Goal: Information Seeking & Learning: Learn about a topic

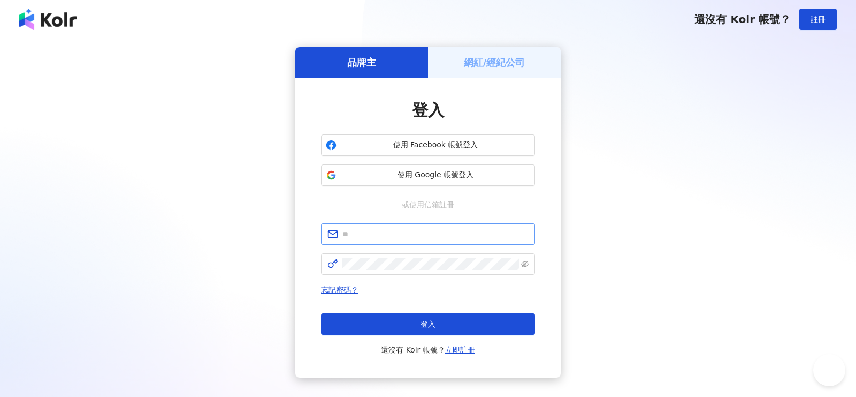
click at [414, 241] on span at bounding box center [428, 233] width 214 height 21
click at [414, 234] on input "text" at bounding box center [436, 234] width 186 height 12
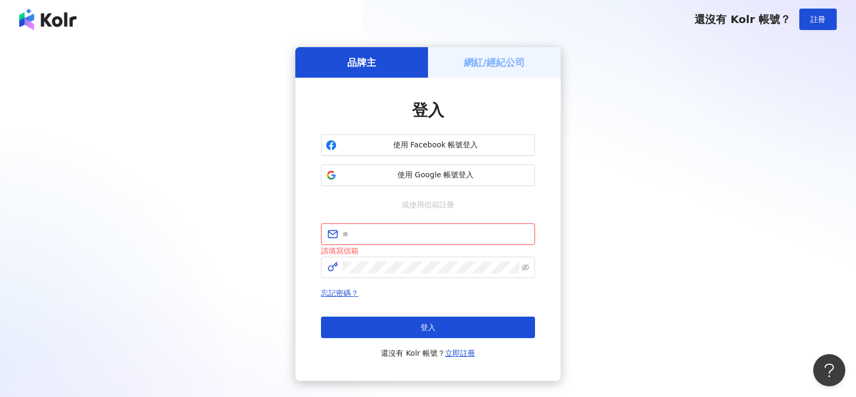
type input "**********"
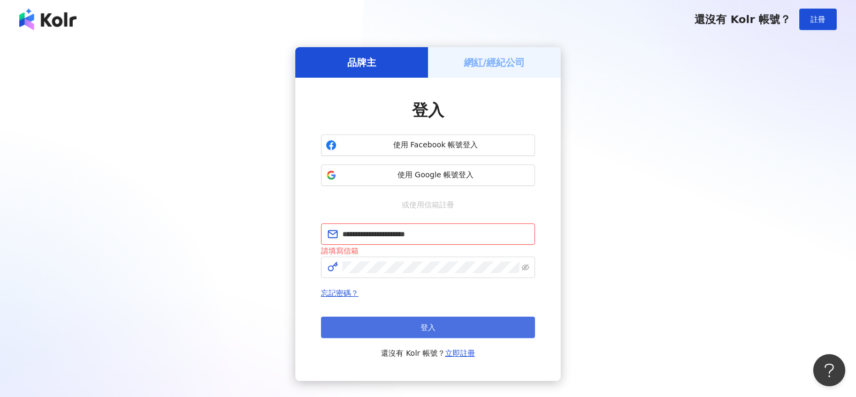
click at [436, 327] on button "登入" at bounding box center [428, 326] width 214 height 21
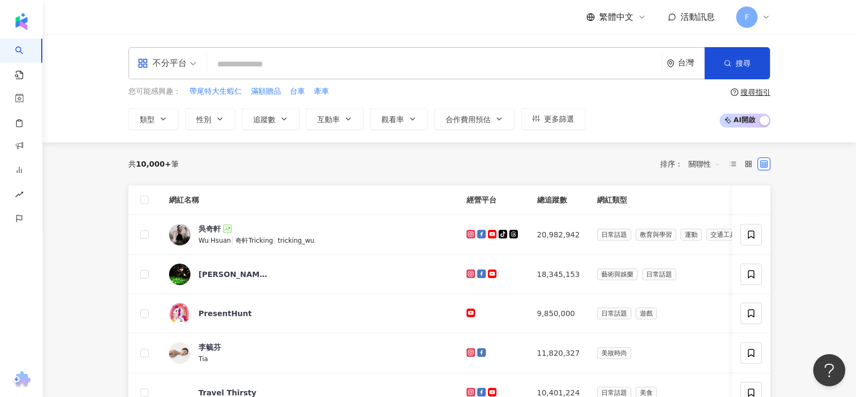
click at [296, 58] on input "search" at bounding box center [434, 64] width 446 height 20
click at [192, 69] on span "不分平台" at bounding box center [167, 63] width 59 height 17
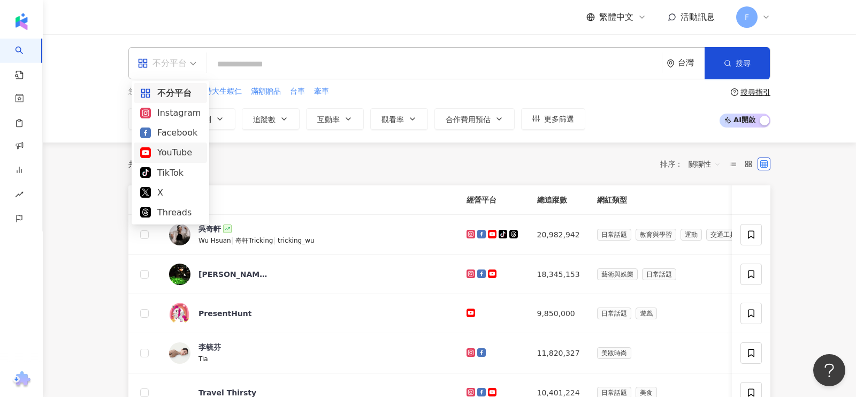
click at [182, 150] on div "YouTube" at bounding box center [170, 152] width 60 height 13
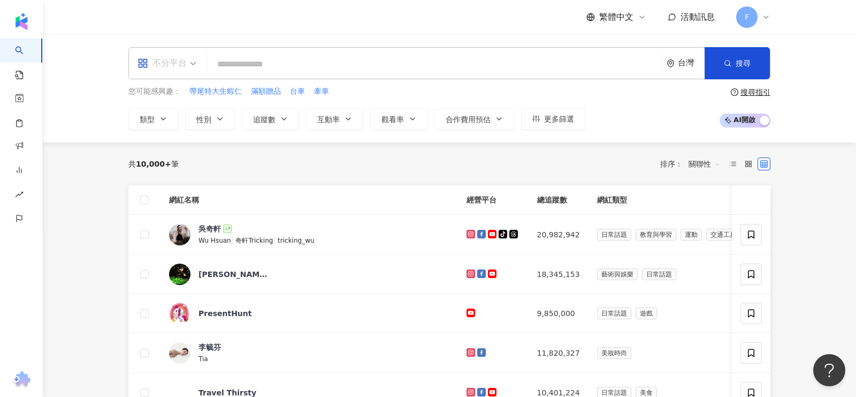
click at [172, 67] on div "不分平台" at bounding box center [162, 63] width 49 height 17
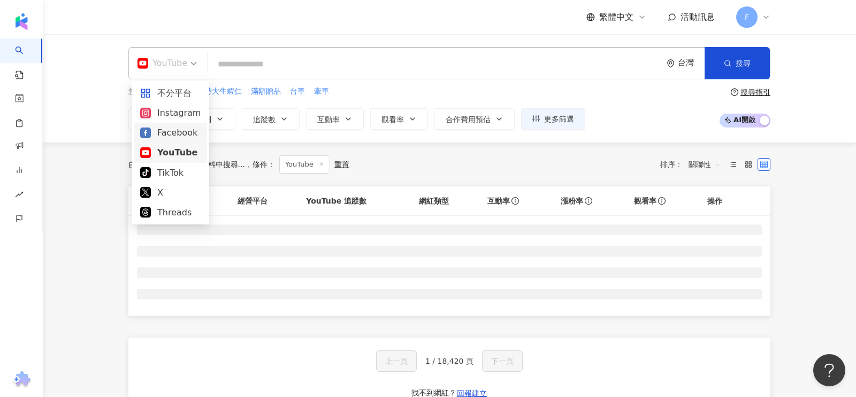
click at [175, 111] on div "Instagram" at bounding box center [170, 112] width 60 height 13
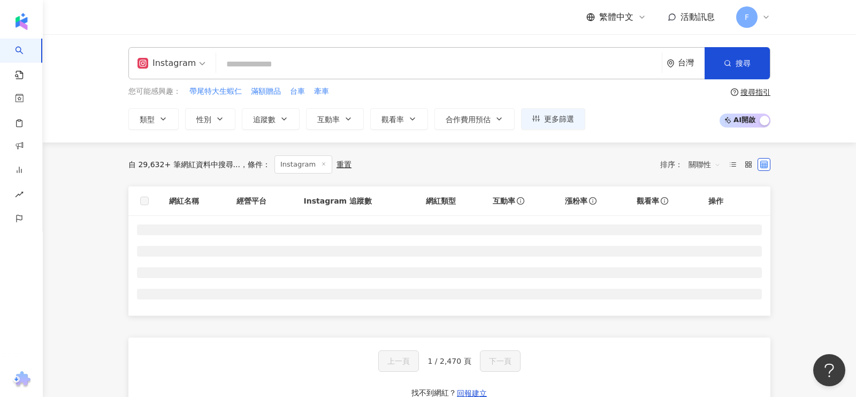
click at [279, 70] on input "search" at bounding box center [439, 64] width 437 height 20
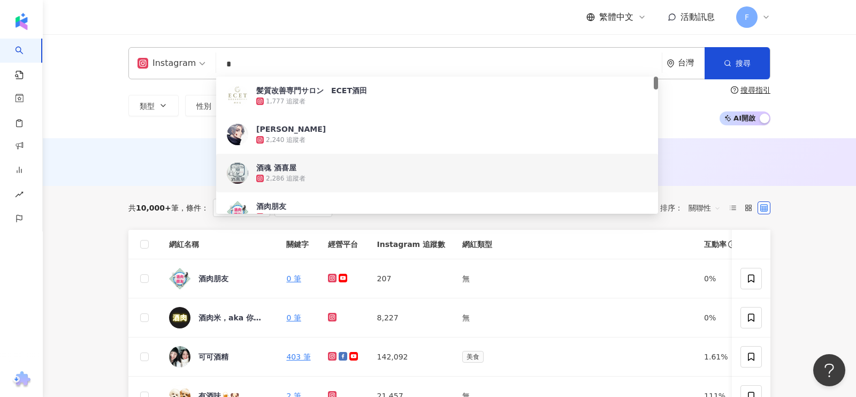
type input "*"
click at [175, 180] on div "AI 推薦 ： 無結果，請嘗試搜尋其他語言關鍵字或條件" at bounding box center [450, 162] width 814 height 48
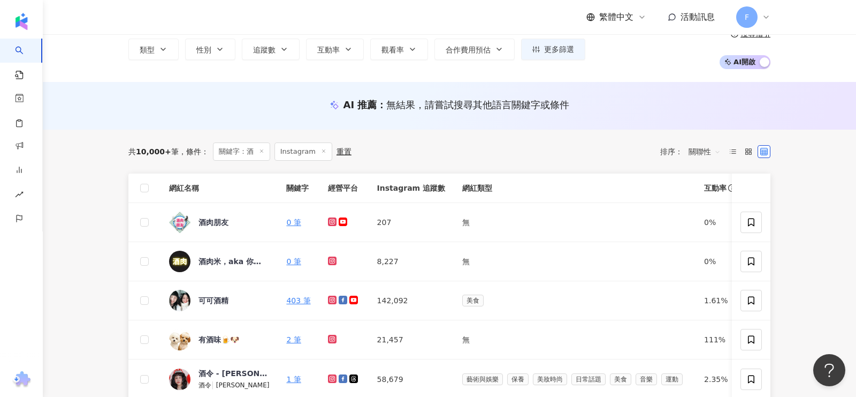
scroll to position [61, 0]
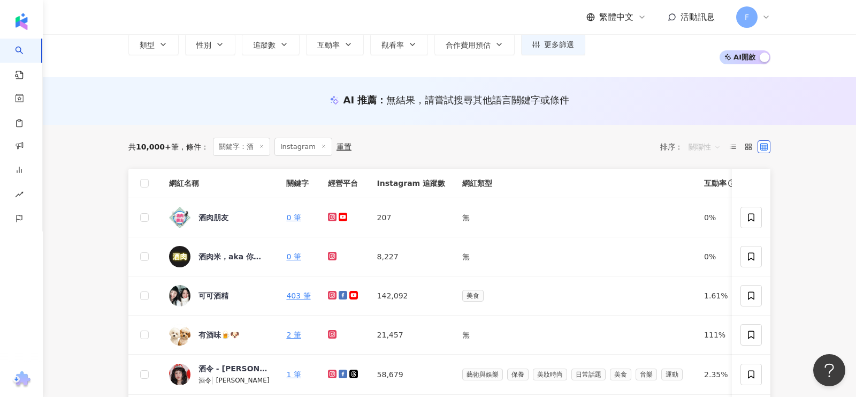
click at [713, 149] on span "關聯性" at bounding box center [705, 146] width 32 height 17
click at [713, 183] on div "追蹤數" at bounding box center [705, 187] width 27 height 12
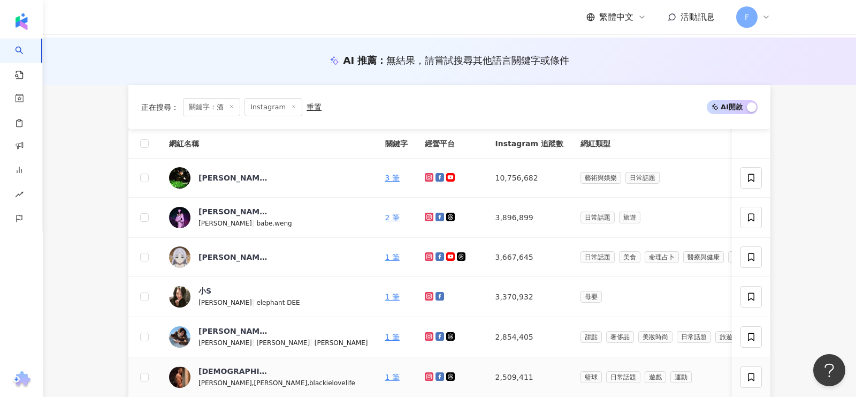
scroll to position [265, 0]
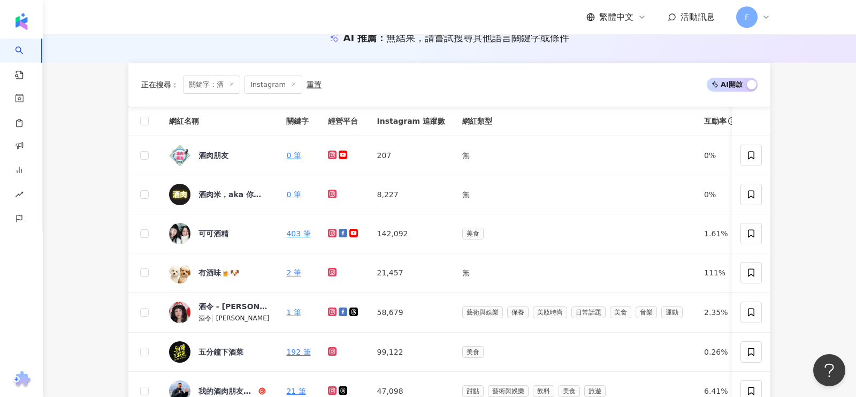
scroll to position [178, 0]
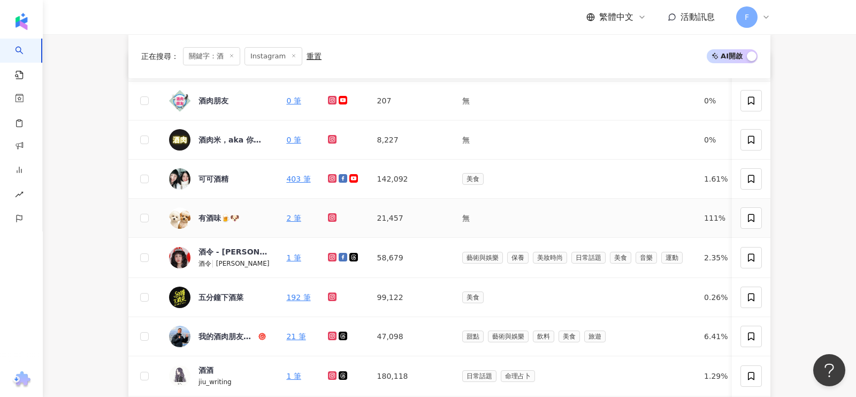
click at [330, 215] on icon at bounding box center [332, 217] width 4 height 4
click at [330, 296] on icon at bounding box center [332, 296] width 4 height 4
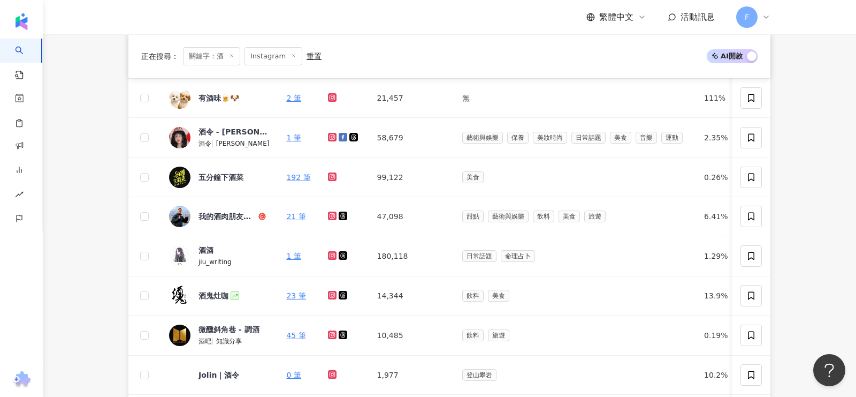
scroll to position [298, 0]
click at [330, 213] on icon at bounding box center [332, 215] width 7 height 6
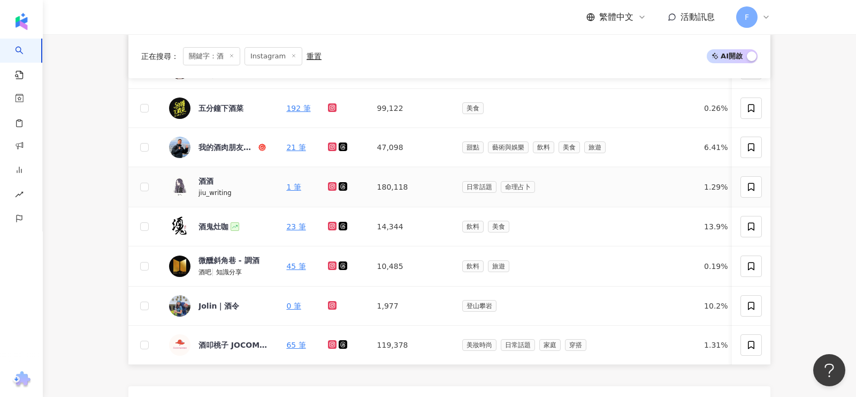
scroll to position [367, 0]
click at [330, 224] on icon at bounding box center [332, 225] width 4 height 4
click at [329, 262] on icon at bounding box center [332, 265] width 7 height 6
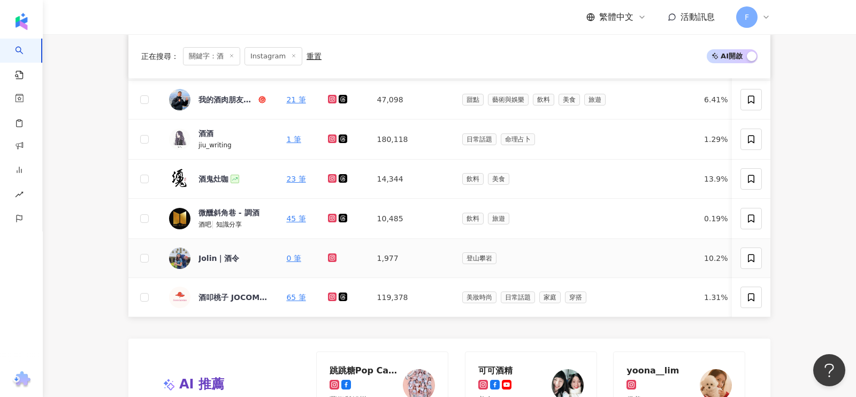
scroll to position [415, 0]
click at [329, 293] on icon at bounding box center [332, 296] width 7 height 6
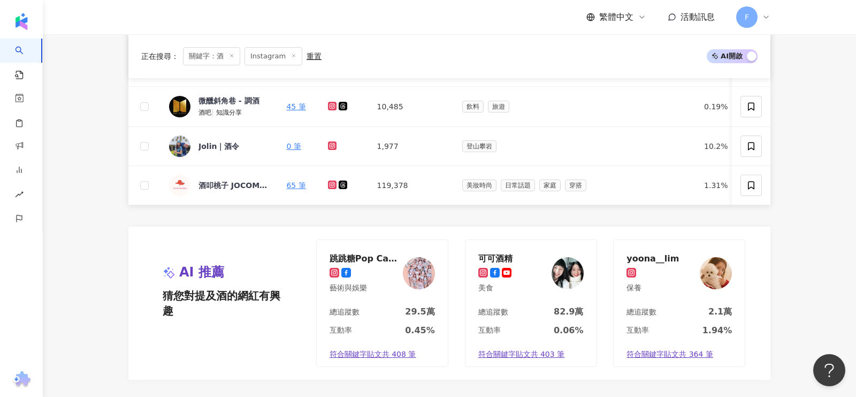
scroll to position [759, 0]
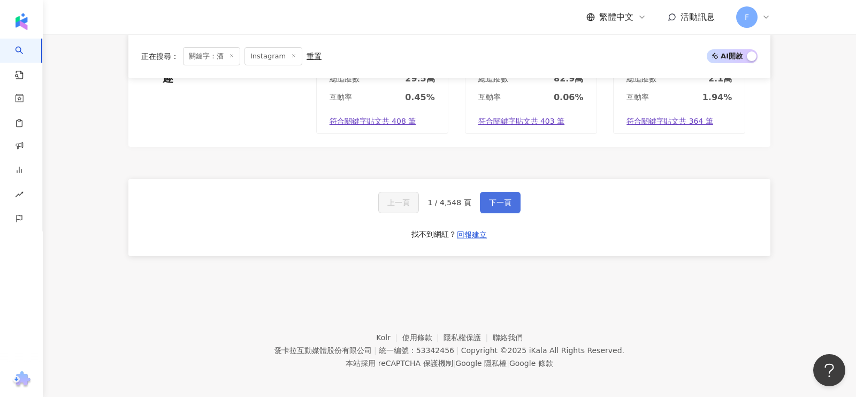
click at [500, 198] on span "下一頁" at bounding box center [500, 202] width 22 height 9
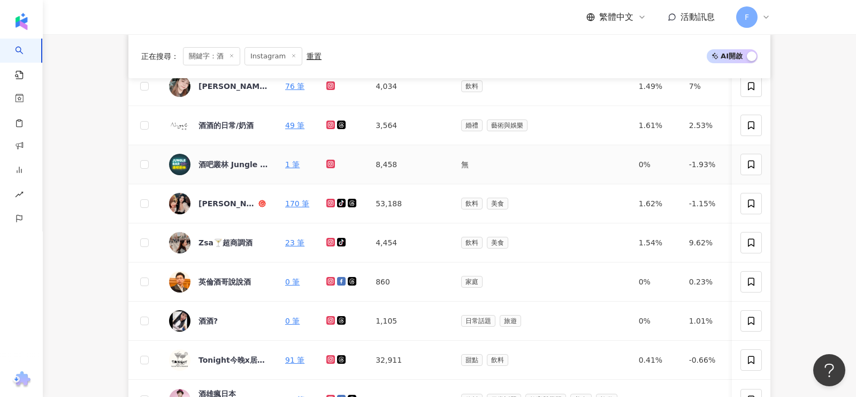
scroll to position [0, 0]
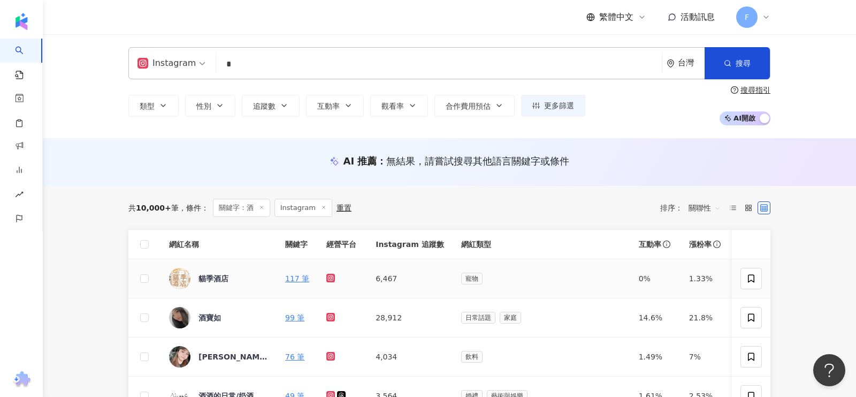
click at [329, 279] on icon at bounding box center [331, 278] width 4 height 4
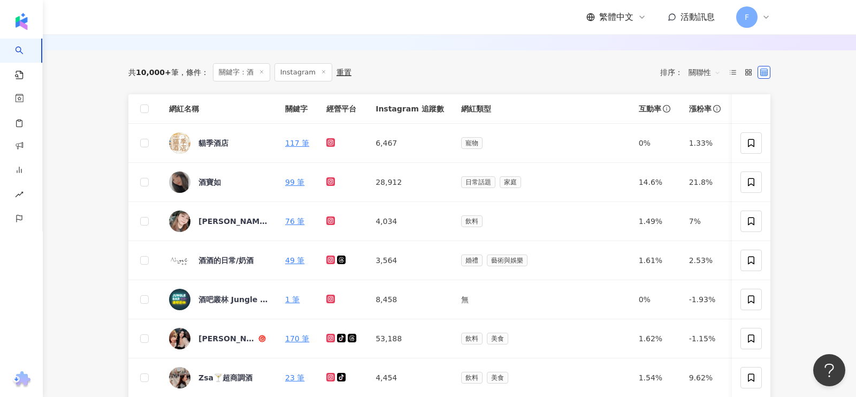
scroll to position [139, 0]
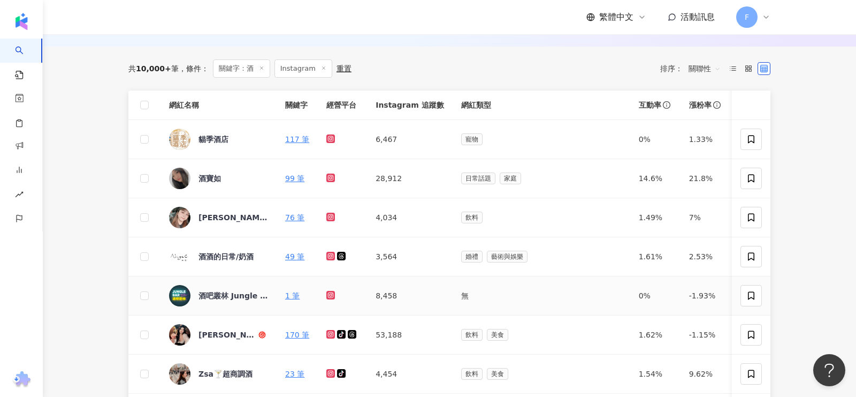
click at [329, 295] on icon at bounding box center [331, 295] width 4 height 4
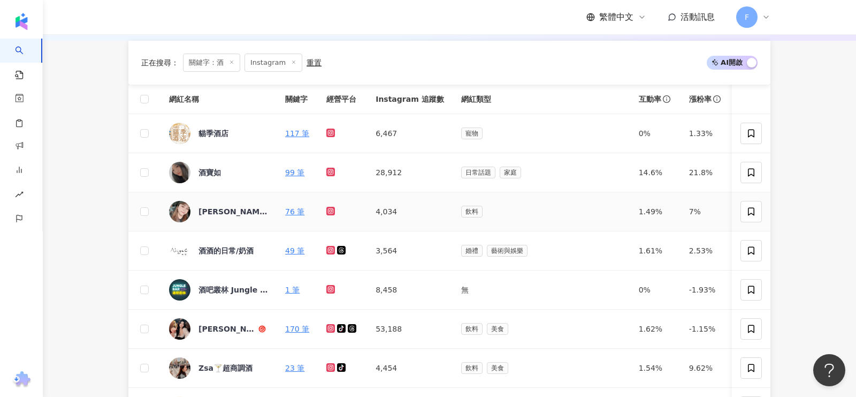
scroll to position [223, 0]
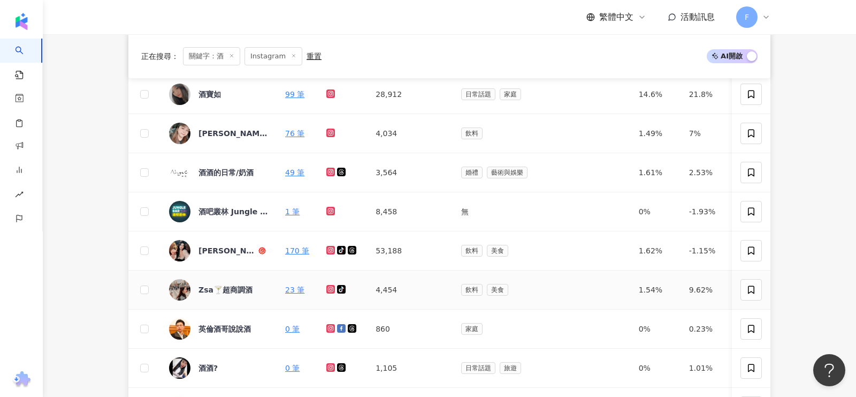
click at [331, 287] on icon at bounding box center [331, 289] width 7 height 6
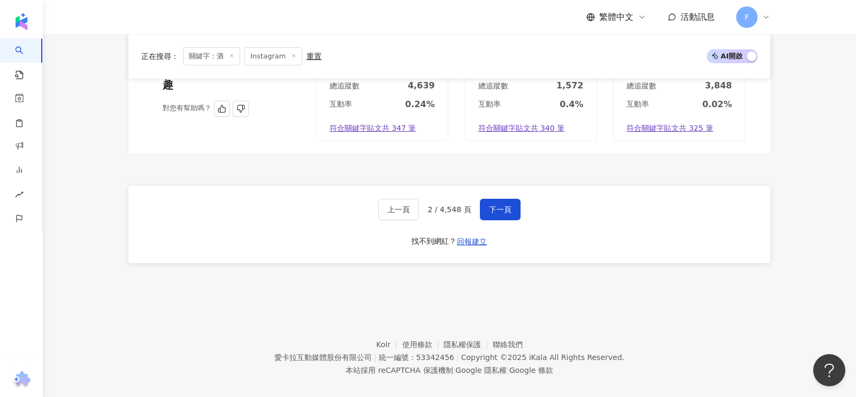
scroll to position [757, 0]
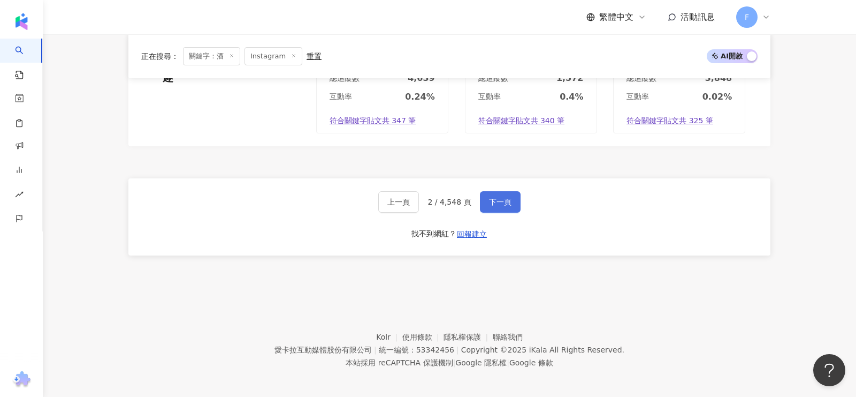
click at [495, 203] on button "下一頁" at bounding box center [500, 201] width 41 height 21
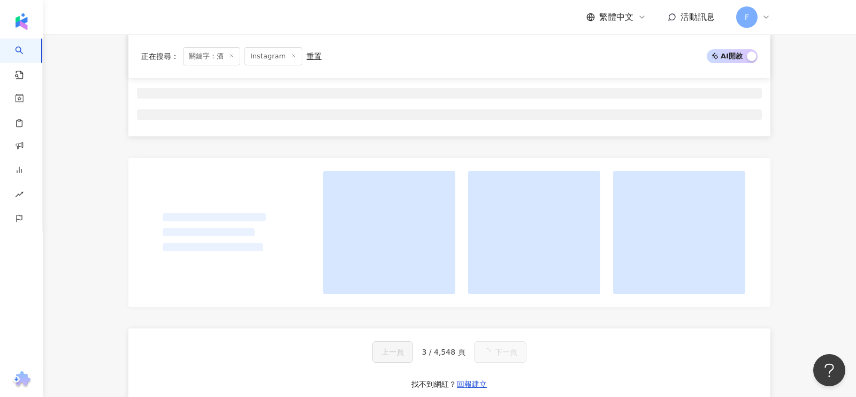
scroll to position [0, 0]
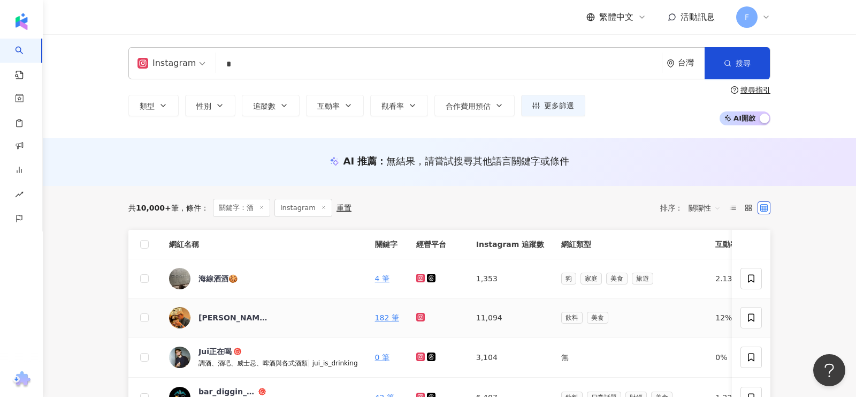
click at [420, 316] on icon at bounding box center [421, 317] width 4 height 4
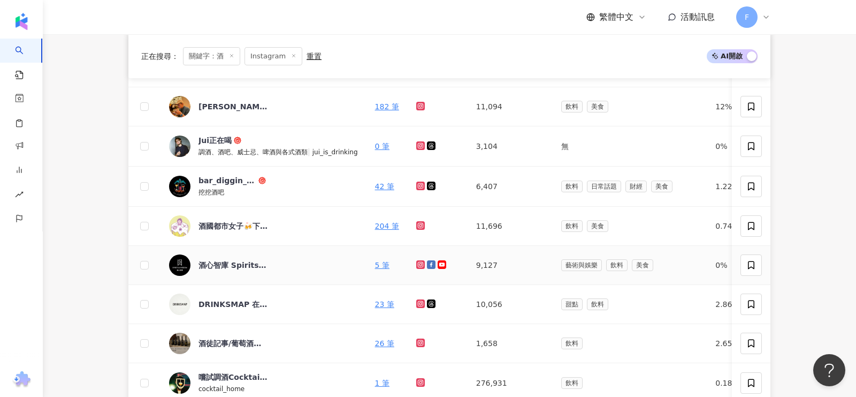
scroll to position [212, 0]
click at [420, 300] on icon at bounding box center [421, 302] width 4 height 4
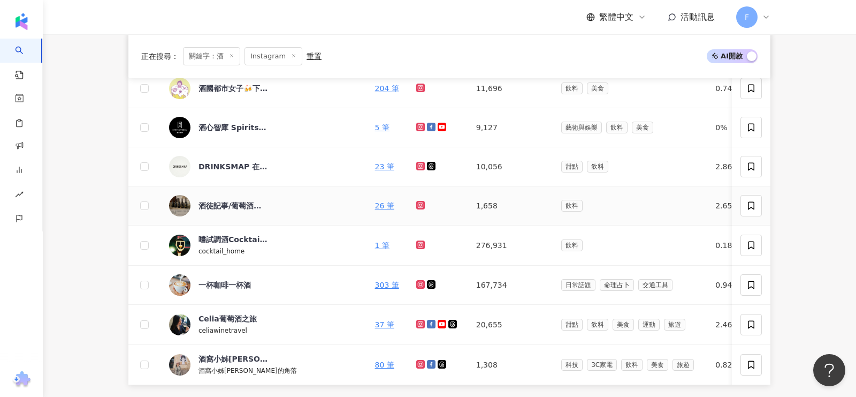
scroll to position [349, 0]
click at [416, 280] on icon at bounding box center [420, 283] width 9 height 9
click at [420, 323] on icon at bounding box center [421, 324] width 2 height 2
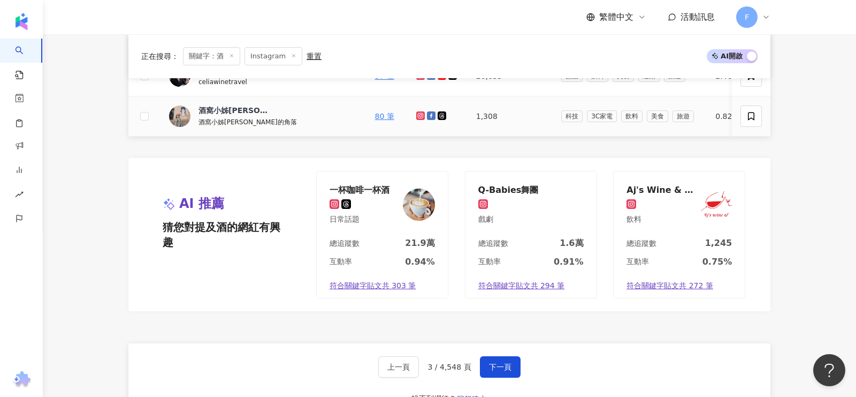
scroll to position [649, 0]
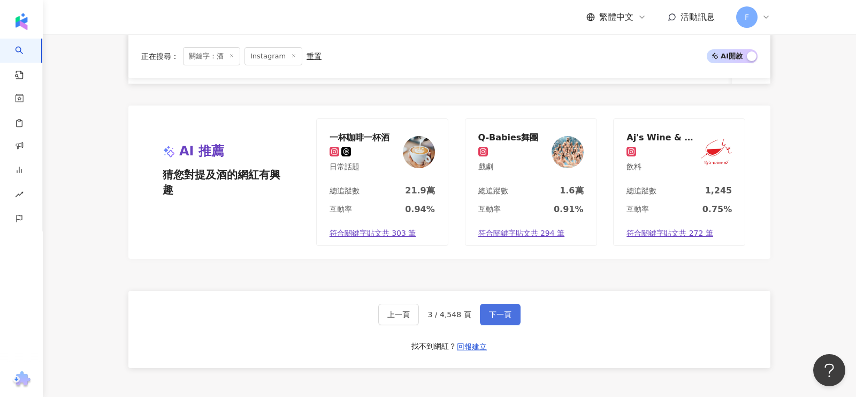
click at [509, 314] on button "下一頁" at bounding box center [500, 314] width 41 height 21
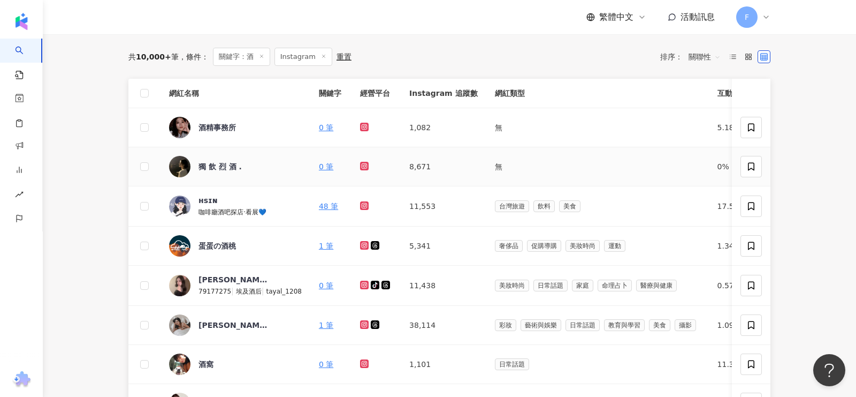
scroll to position [0, 2]
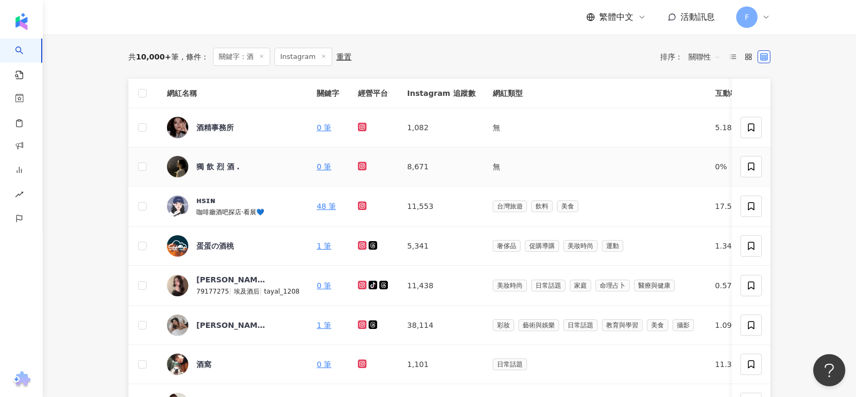
click at [358, 163] on g at bounding box center [362, 166] width 9 height 9
click at [361, 204] on icon at bounding box center [363, 205] width 4 height 4
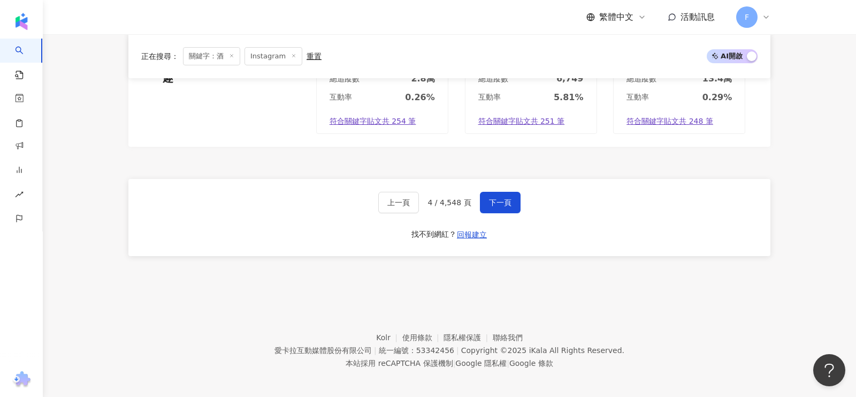
scroll to position [761, 0]
click at [512, 192] on button "下一頁" at bounding box center [500, 201] width 41 height 21
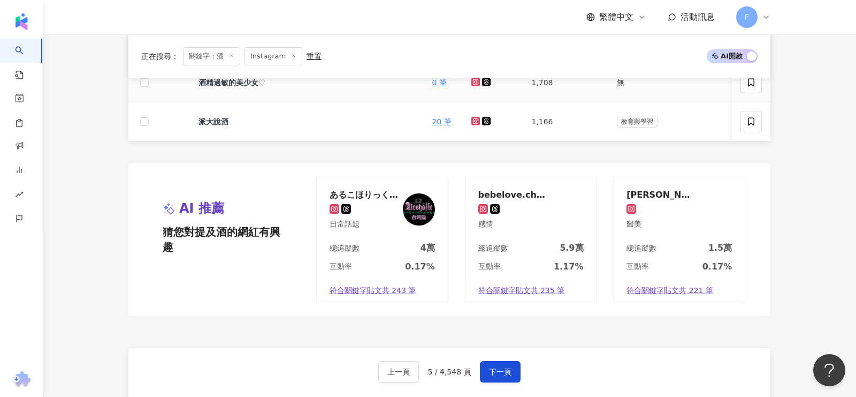
scroll to position [593, 0]
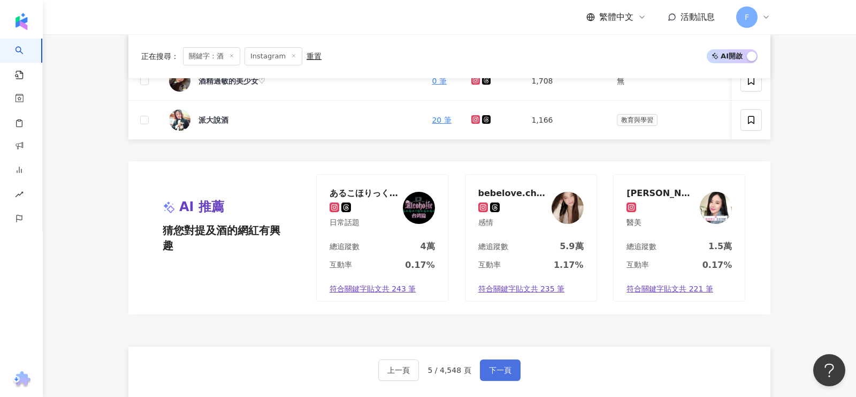
click at [503, 366] on span "下一頁" at bounding box center [500, 370] width 22 height 9
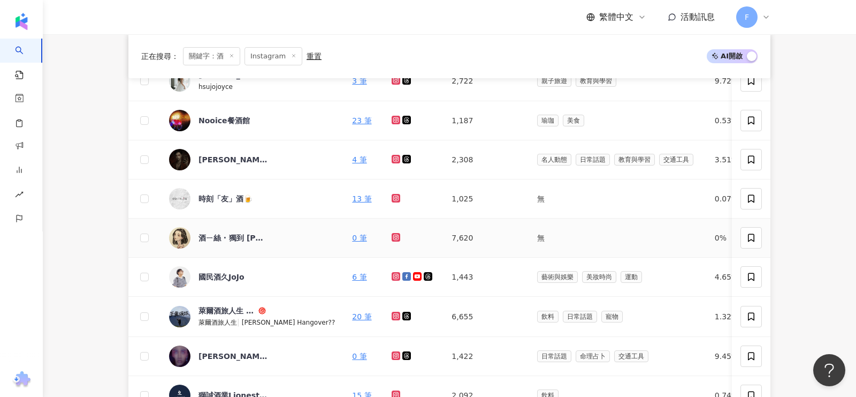
scroll to position [206, 0]
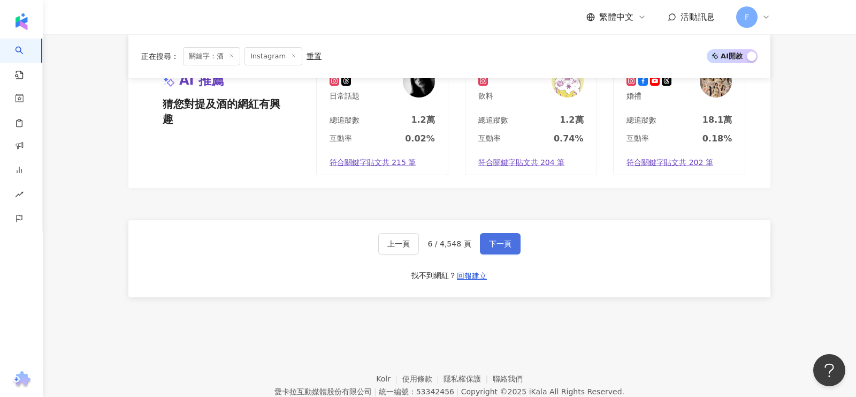
click at [503, 244] on button "下一頁" at bounding box center [500, 243] width 41 height 21
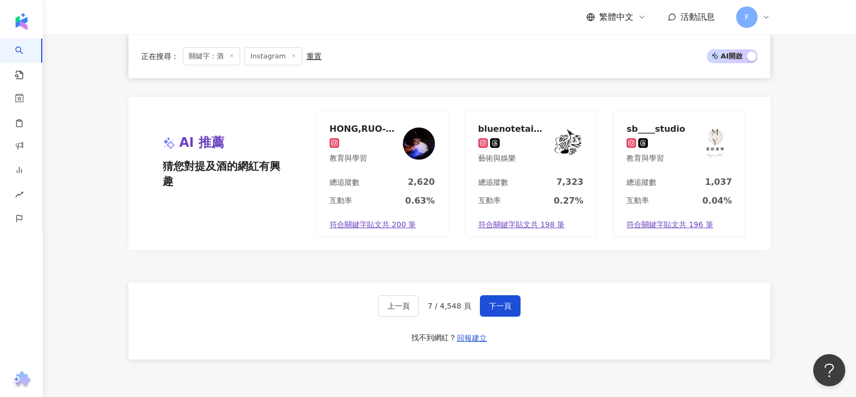
scroll to position [680, 0]
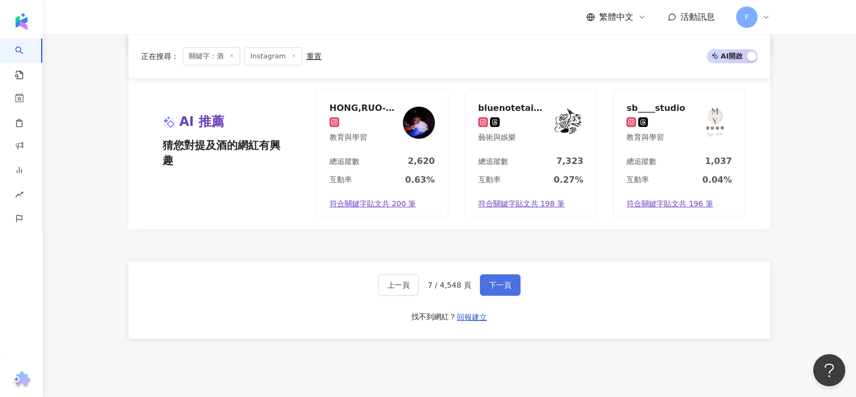
click at [510, 277] on button "下一頁" at bounding box center [500, 284] width 41 height 21
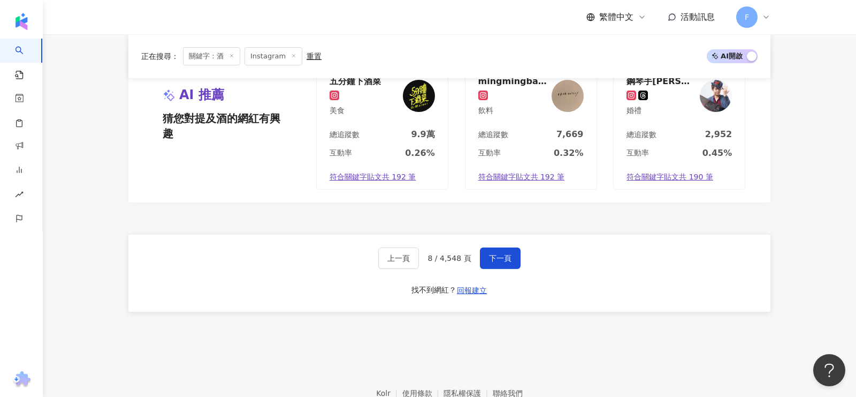
scroll to position [707, 0]
click at [493, 261] on button "下一頁" at bounding box center [500, 257] width 41 height 21
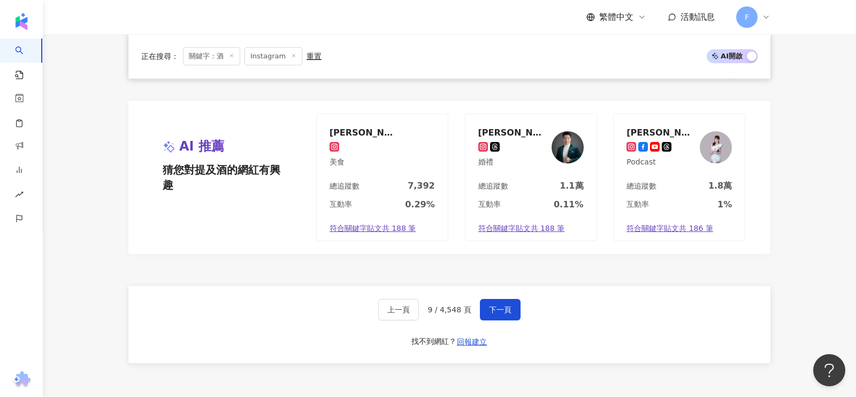
scroll to position [666, 0]
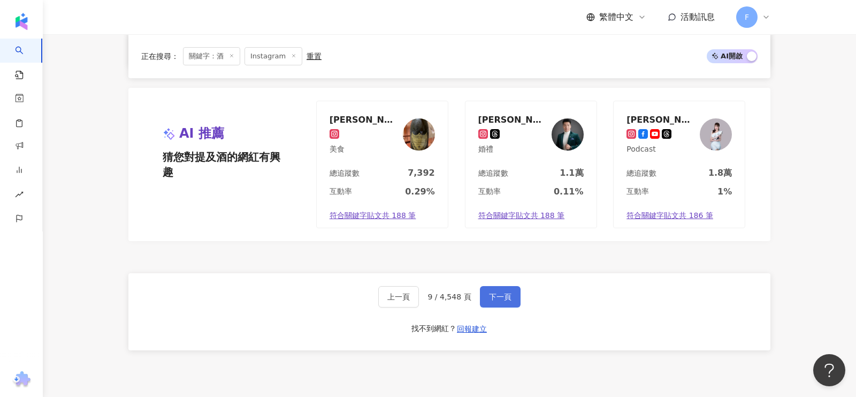
click at [492, 292] on span "下一頁" at bounding box center [500, 296] width 22 height 9
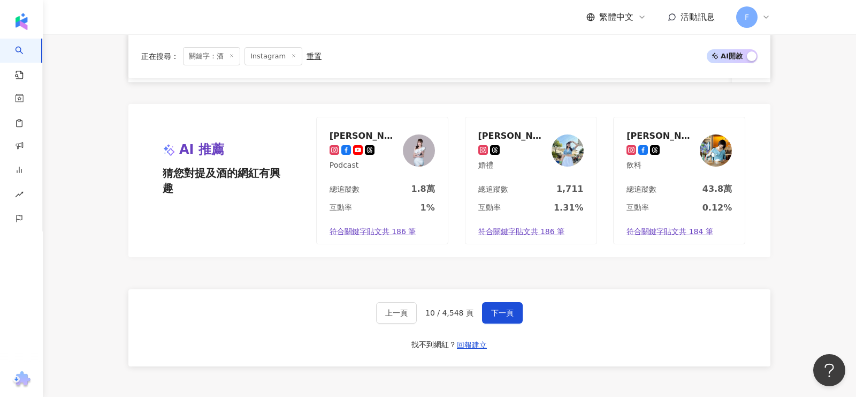
scroll to position [705, 0]
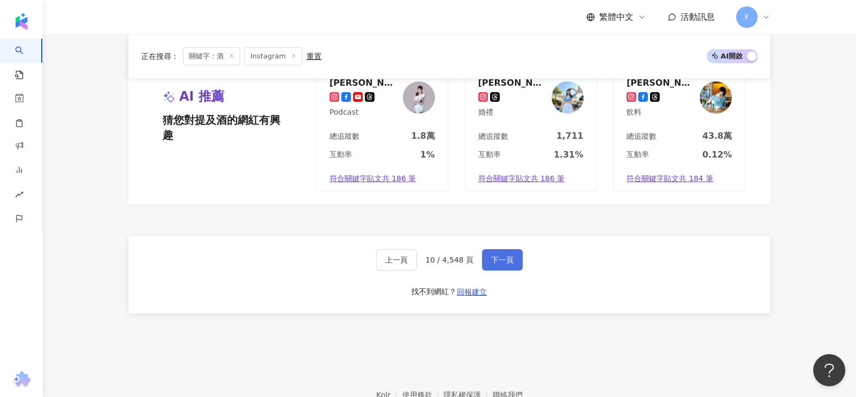
click at [505, 255] on span "下一頁" at bounding box center [502, 259] width 22 height 9
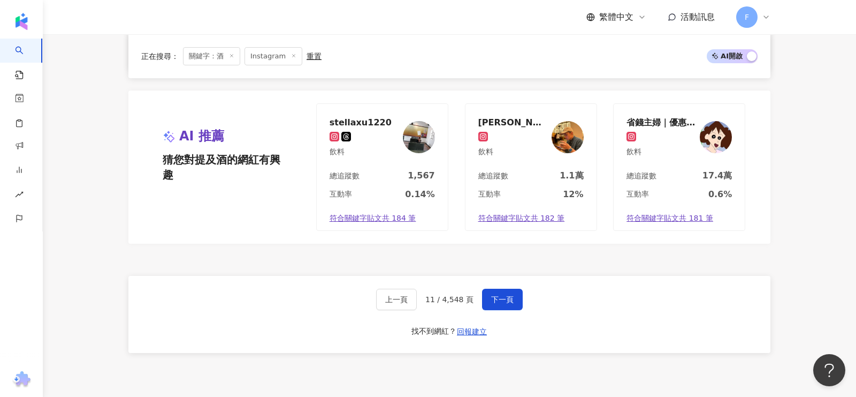
scroll to position [668, 0]
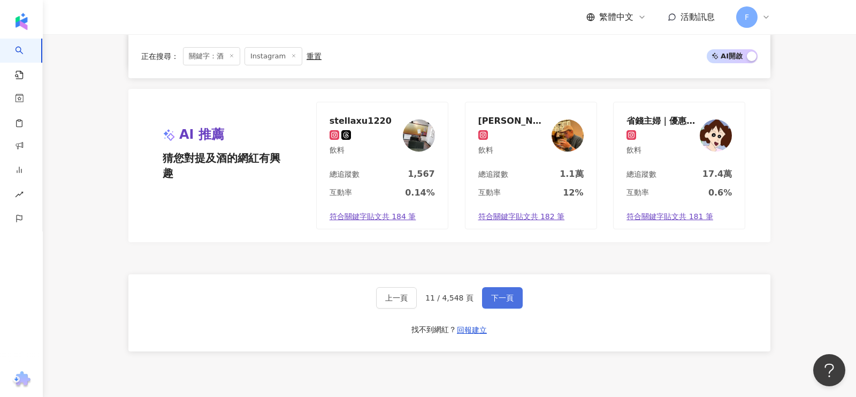
click at [494, 297] on span "下一頁" at bounding box center [502, 297] width 22 height 9
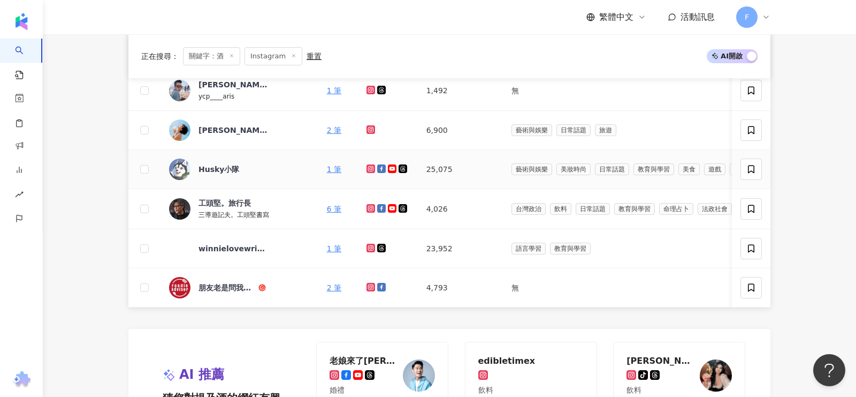
scroll to position [429, 0]
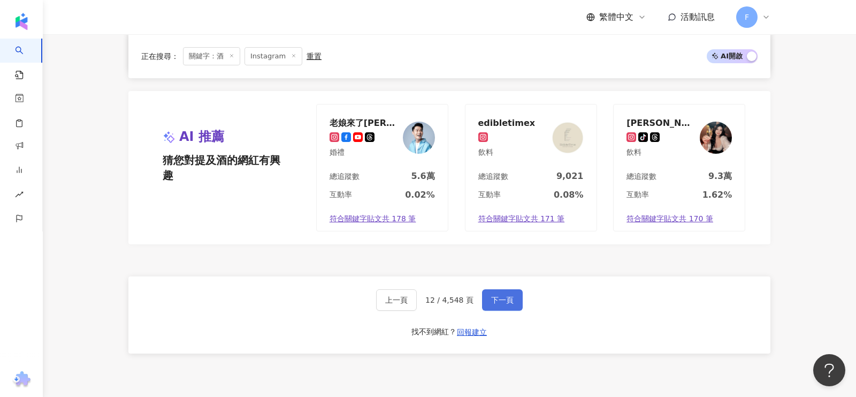
click at [504, 295] on span "下一頁" at bounding box center [502, 299] width 22 height 9
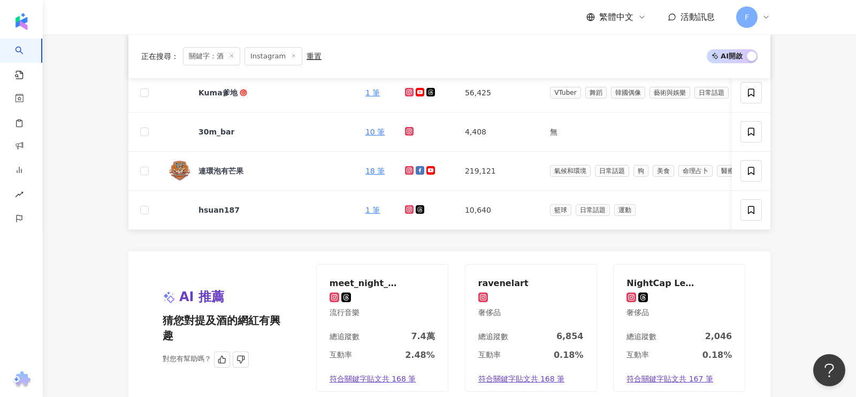
scroll to position [699, 0]
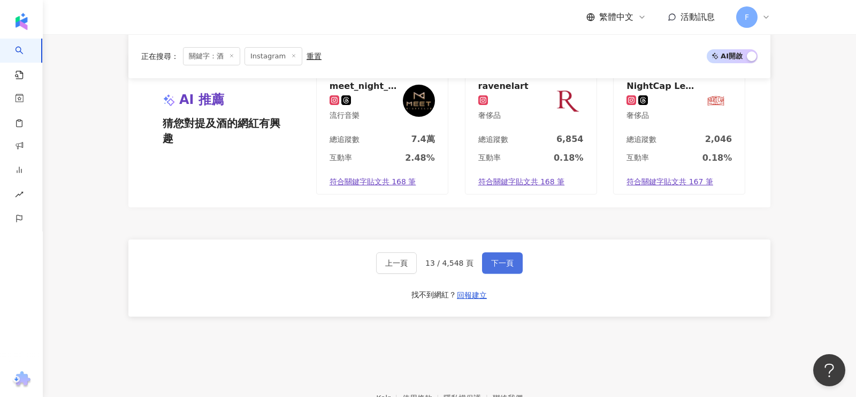
click at [511, 259] on span "下一頁" at bounding box center [502, 263] width 22 height 9
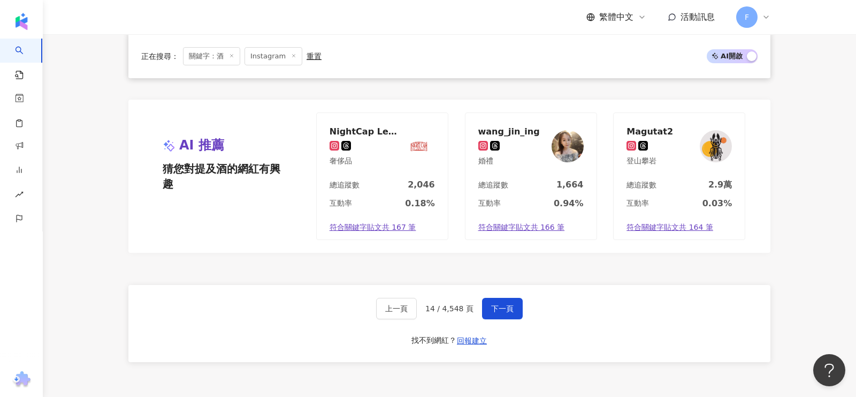
scroll to position [656, 0]
click at [501, 305] on span "下一頁" at bounding box center [502, 308] width 22 height 9
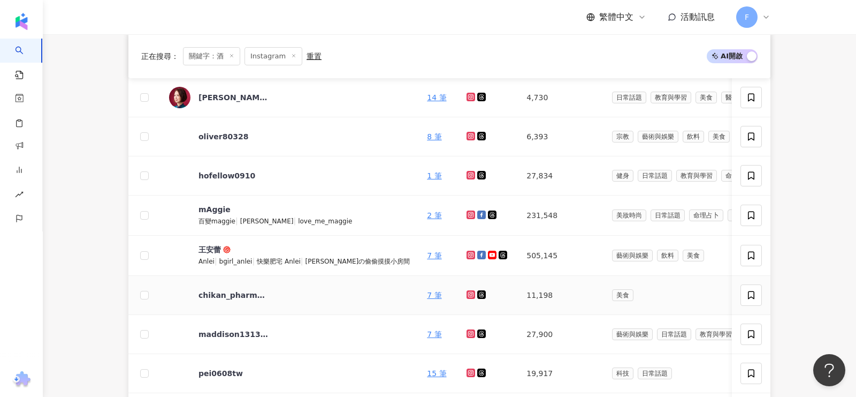
scroll to position [449, 0]
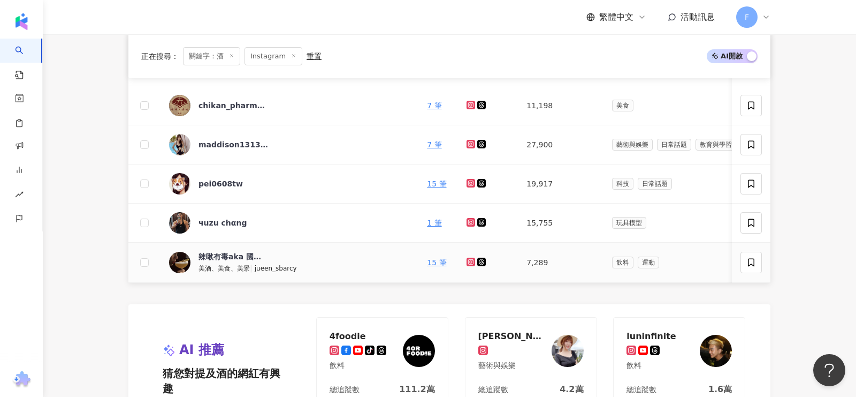
click at [467, 257] on icon at bounding box center [471, 261] width 9 height 9
click at [471, 261] on icon at bounding box center [472, 262] width 2 height 2
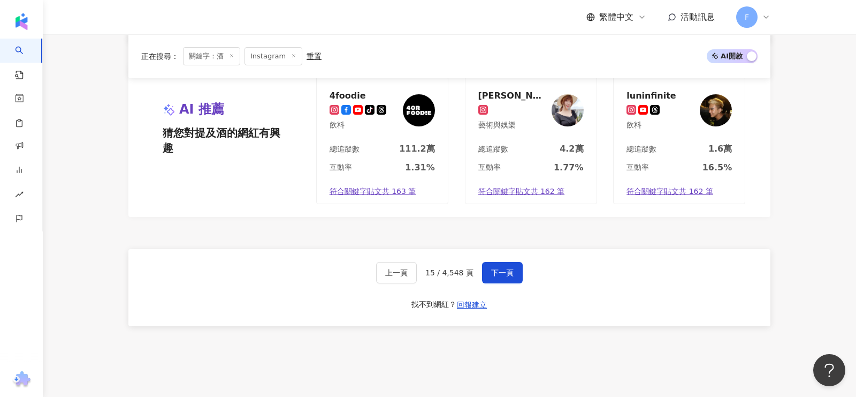
scroll to position [759, 0]
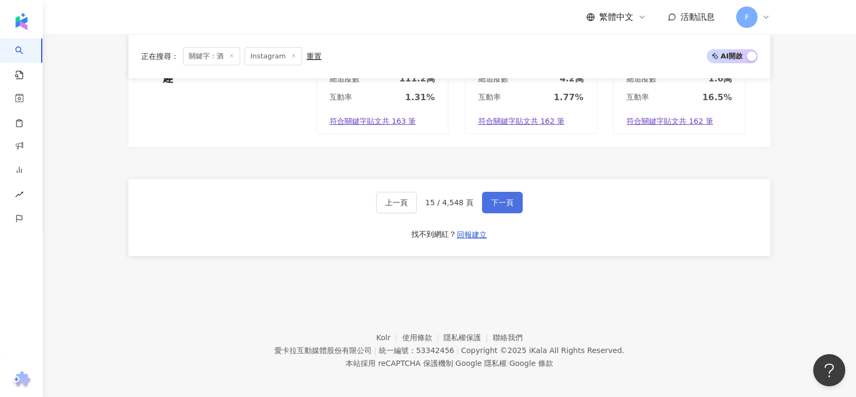
click at [493, 192] on button "下一頁" at bounding box center [502, 202] width 41 height 21
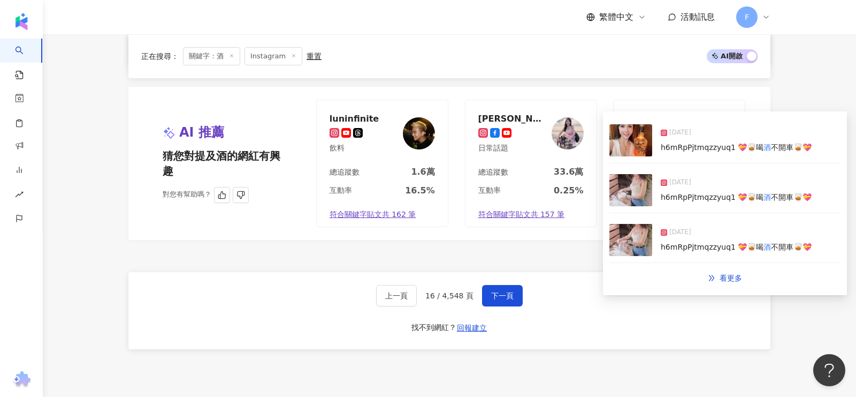
scroll to position [671, 0]
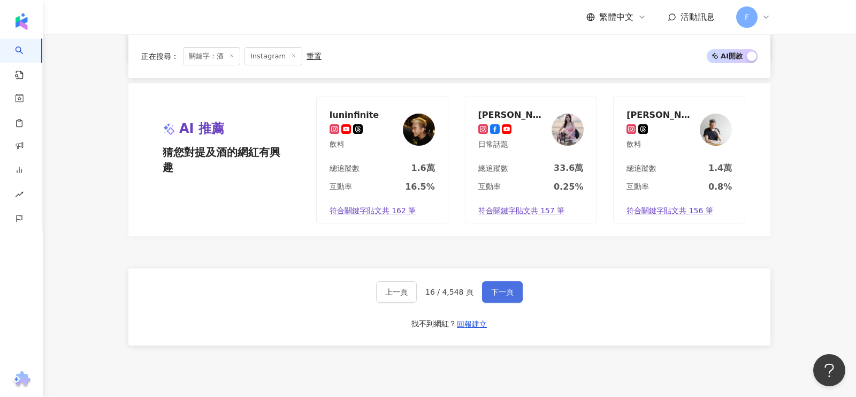
click at [503, 289] on span "下一頁" at bounding box center [502, 291] width 22 height 9
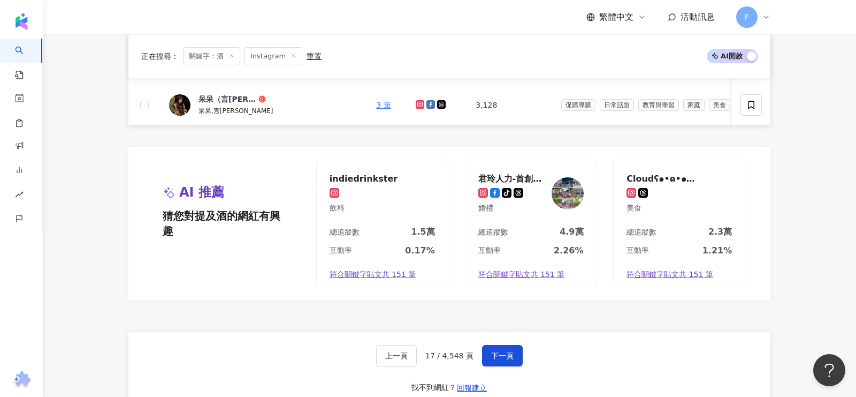
scroll to position [625, 0]
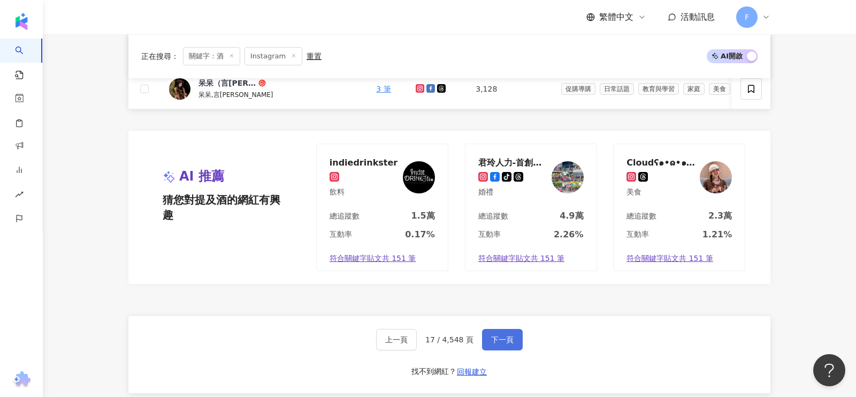
click at [496, 337] on span "下一頁" at bounding box center [502, 339] width 22 height 9
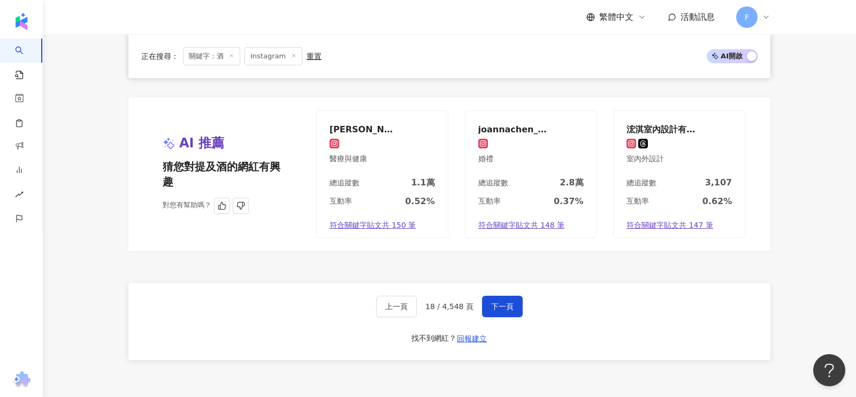
scroll to position [657, 0]
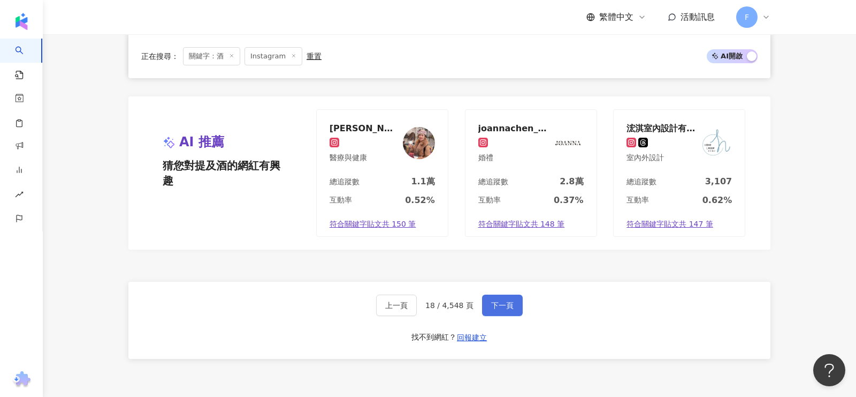
click at [491, 301] on span "下一頁" at bounding box center [502, 305] width 22 height 9
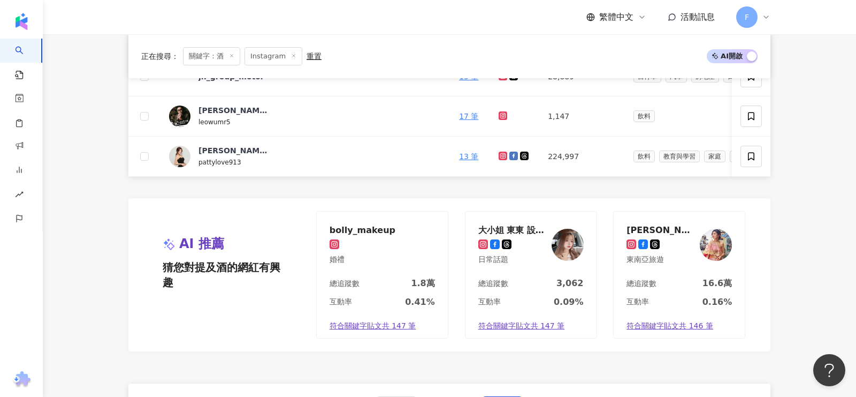
scroll to position [652, 0]
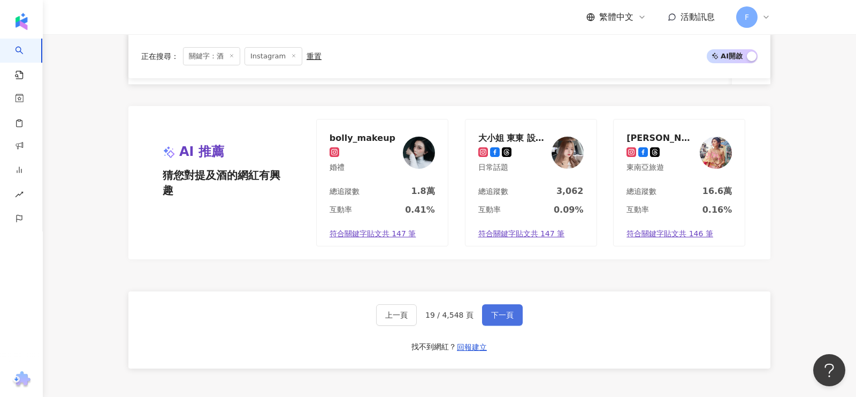
click at [505, 310] on span "下一頁" at bounding box center [502, 314] width 22 height 9
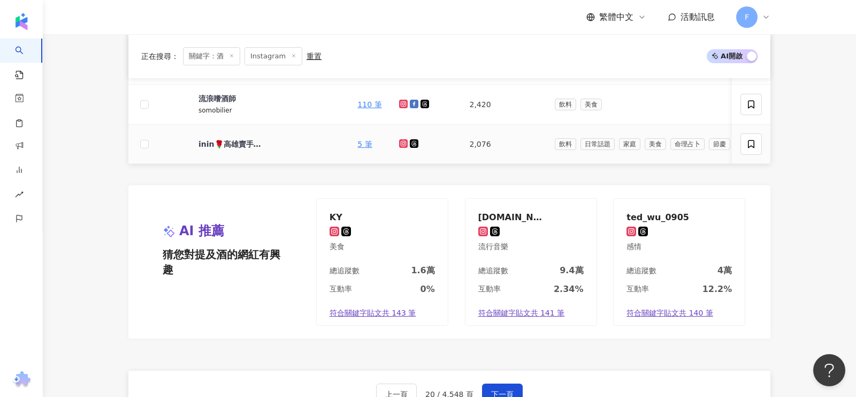
scroll to position [730, 0]
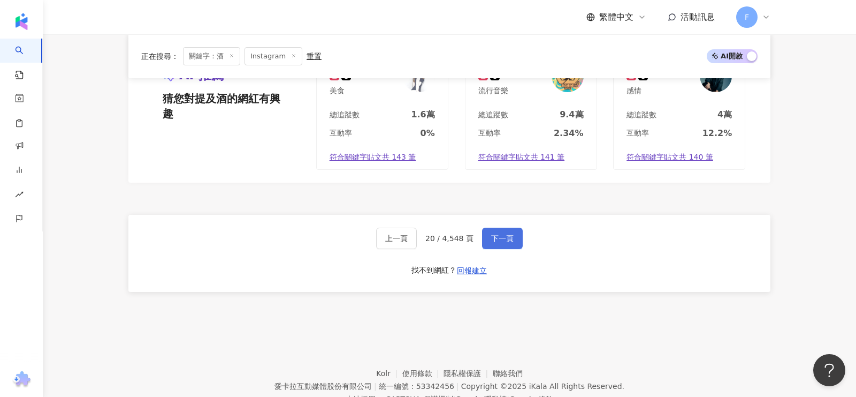
click at [507, 234] on span "下一頁" at bounding box center [502, 238] width 22 height 9
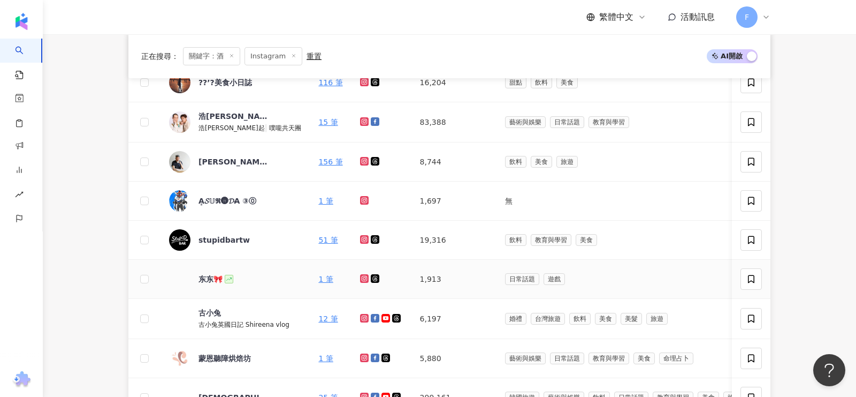
scroll to position [325, 0]
